Goal: Check status: Check status

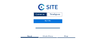
click at [48, 27] on input "text" at bounding box center [47, 27] width 24 height 2
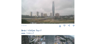
scroll to position [61, 0]
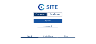
drag, startPoint x: 41, startPoint y: 14, endPoint x: 46, endPoint y: 19, distance: 7.3
click at [41, 14] on div "Cameras" at bounding box center [40, 14] width 13 height 4
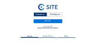
click at [42, 14] on div "Cameras" at bounding box center [40, 14] width 13 height 4
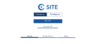
click at [52, 22] on link "My C-Site" at bounding box center [48, 21] width 29 height 4
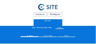
click at [40, 14] on div "Cameras" at bounding box center [40, 14] width 13 height 4
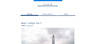
scroll to position [15, 0]
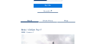
click at [31, 21] on div "Feed" at bounding box center [30, 21] width 18 height 2
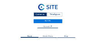
click at [48, 26] on input "text" at bounding box center [47, 27] width 21 height 2
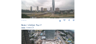
scroll to position [69, 0]
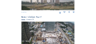
click at [48, 32] on img at bounding box center [47, 36] width 53 height 30
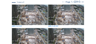
scroll to position [2, 0]
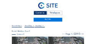
click at [17, 26] on input "text" at bounding box center [17, 25] width 10 height 2
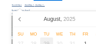
scroll to position [32, 0]
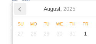
click at [20, 11] on icon at bounding box center [20, 9] width 2 height 4
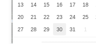
scroll to position [89, 0]
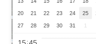
click at [85, 15] on div "25" at bounding box center [85, 13] width 13 height 12
type input "25/07/2025 15:45"
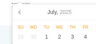
scroll to position [13, 0]
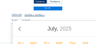
click at [73, 8] on div "Cameras Timelapses My C-Site" at bounding box center [48, -1] width 72 height 21
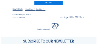
scroll to position [20, 0]
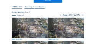
click at [66, 29] on img at bounding box center [65, 28] width 35 height 20
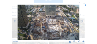
click at [83, 41] on icon at bounding box center [83, 41] width 2 height 2
